Goal: Task Accomplishment & Management: Use online tool/utility

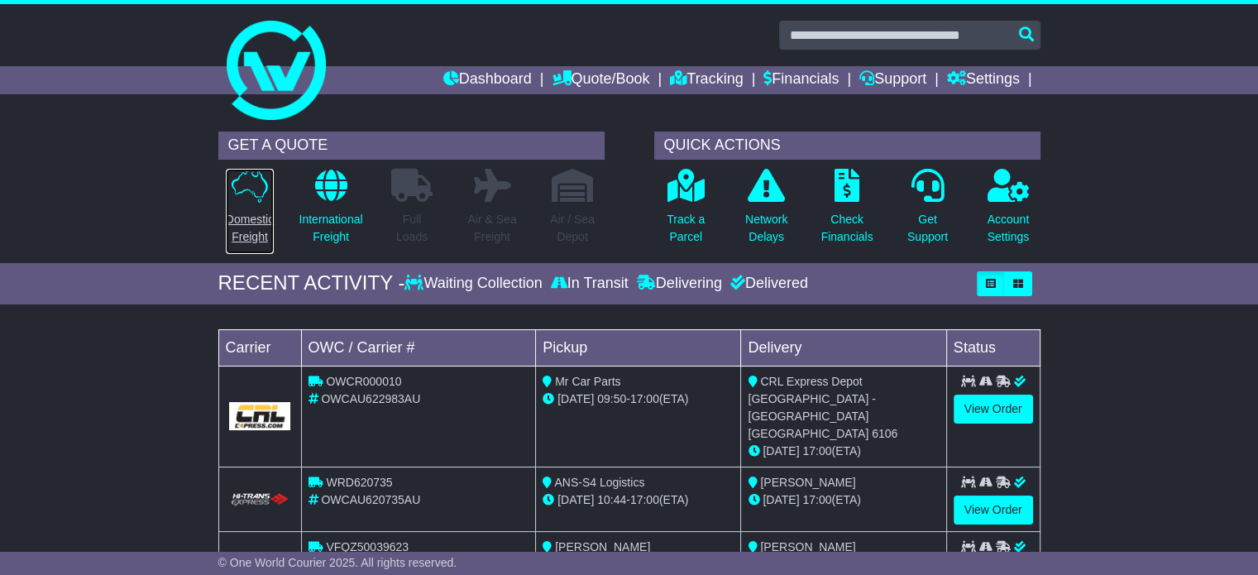
click at [244, 213] on p "Domestic Freight" at bounding box center [250, 228] width 48 height 35
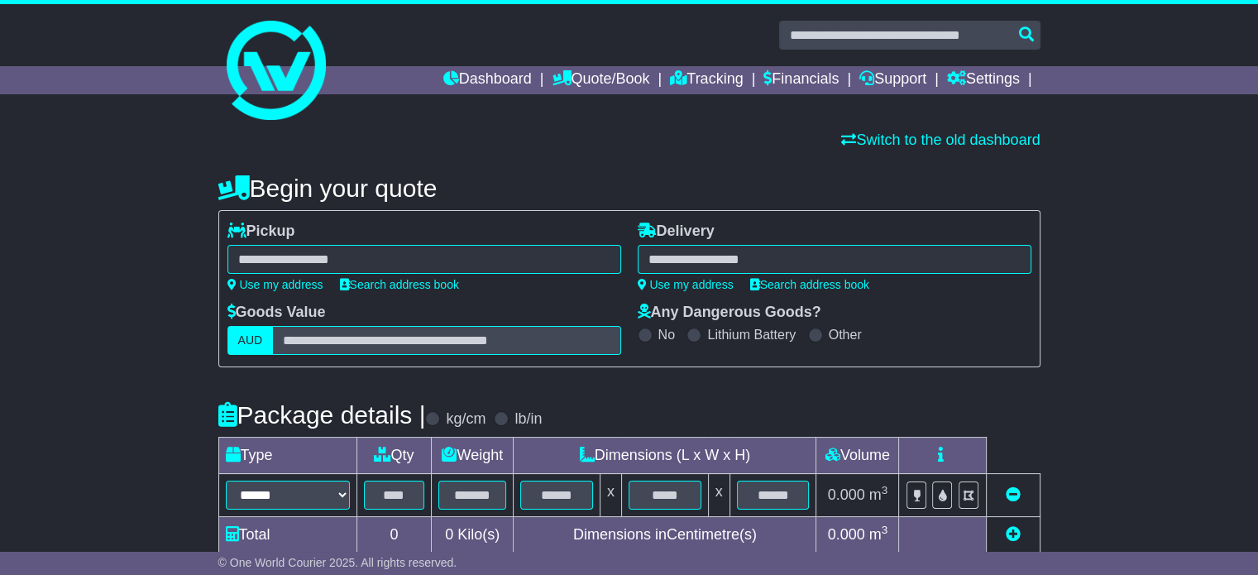
click at [233, 188] on icon at bounding box center [233, 187] width 31 height 25
